Goal: Information Seeking & Learning: Learn about a topic

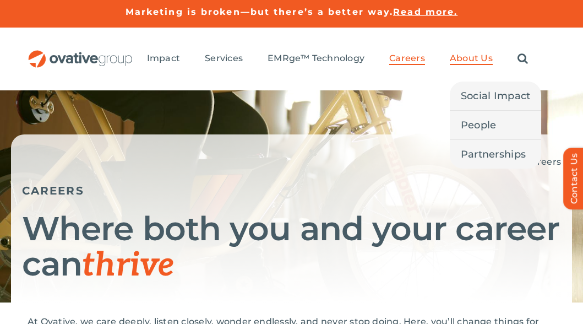
click at [463, 55] on span "About Us" at bounding box center [471, 58] width 43 height 11
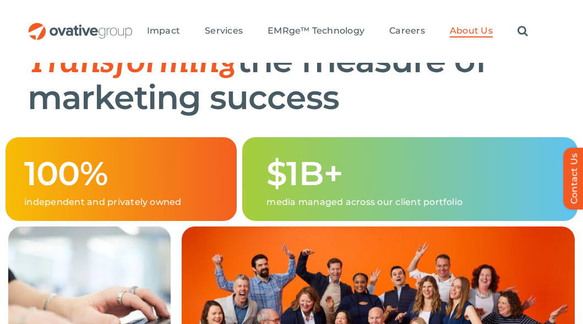
scroll to position [635, 0]
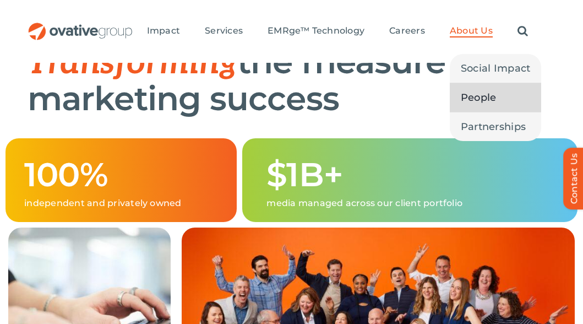
click at [490, 95] on span "People" at bounding box center [479, 97] width 36 height 15
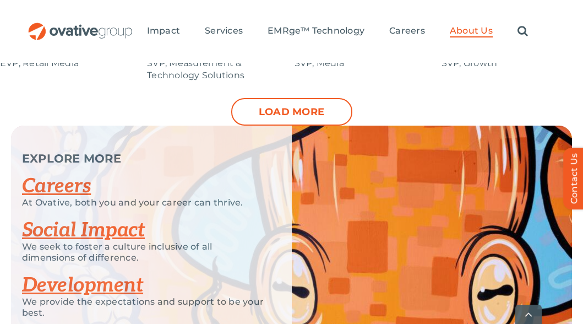
scroll to position [1397, 0]
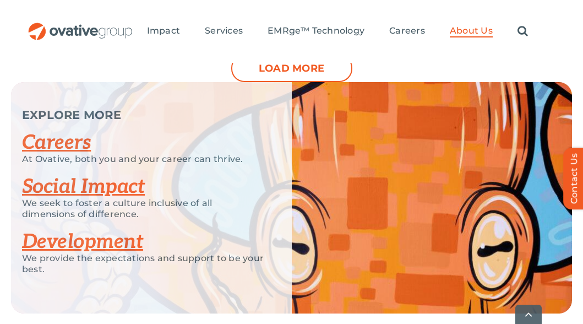
click at [51, 146] on link "Careers" at bounding box center [56, 142] width 69 height 24
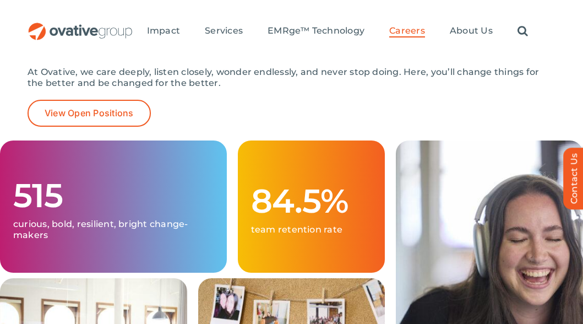
scroll to position [248, 0]
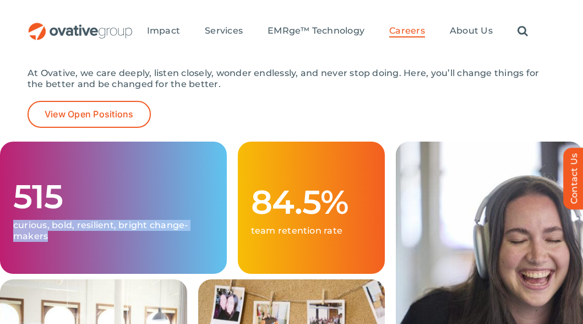
drag, startPoint x: 14, startPoint y: 227, endPoint x: 57, endPoint y: 239, distance: 44.6
click at [57, 239] on p "curious, bold, resilient, bright change-makers" at bounding box center [113, 231] width 200 height 22
copy p "curious, bold, resilient, bright change-makers"
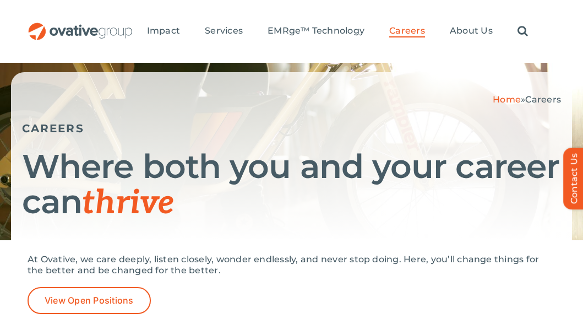
scroll to position [0, 0]
